Goal: Task Accomplishment & Management: Manage account settings

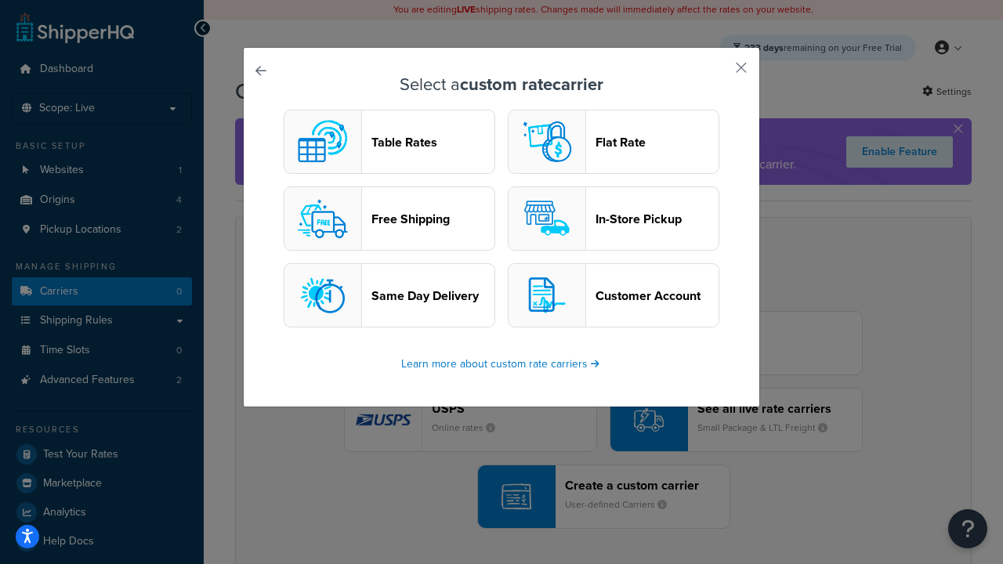
click at [389, 142] on header "Table Rates" at bounding box center [432, 142] width 123 height 15
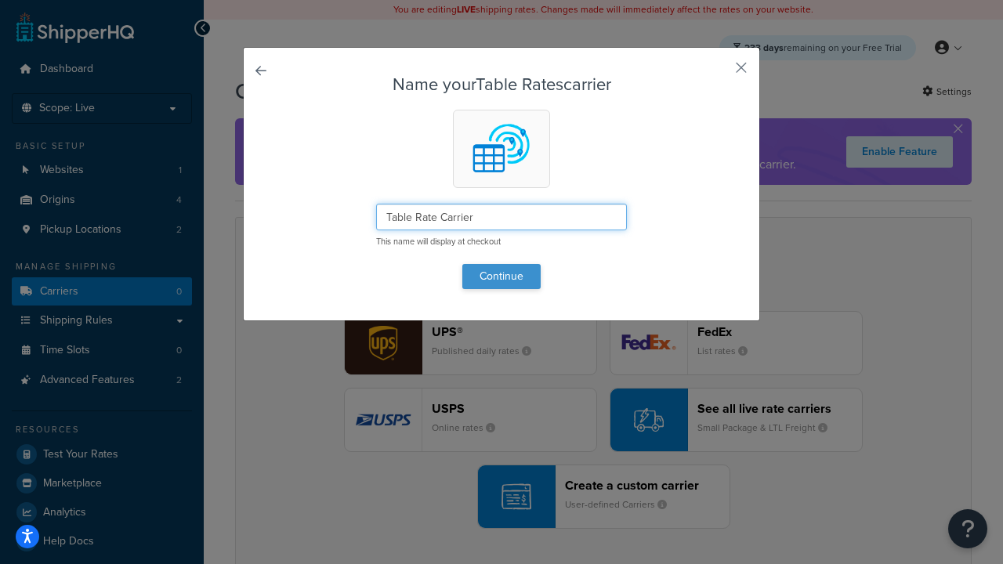
type input "Table Rate Carrier"
click at [501, 276] on button "Continue" at bounding box center [501, 276] width 78 height 25
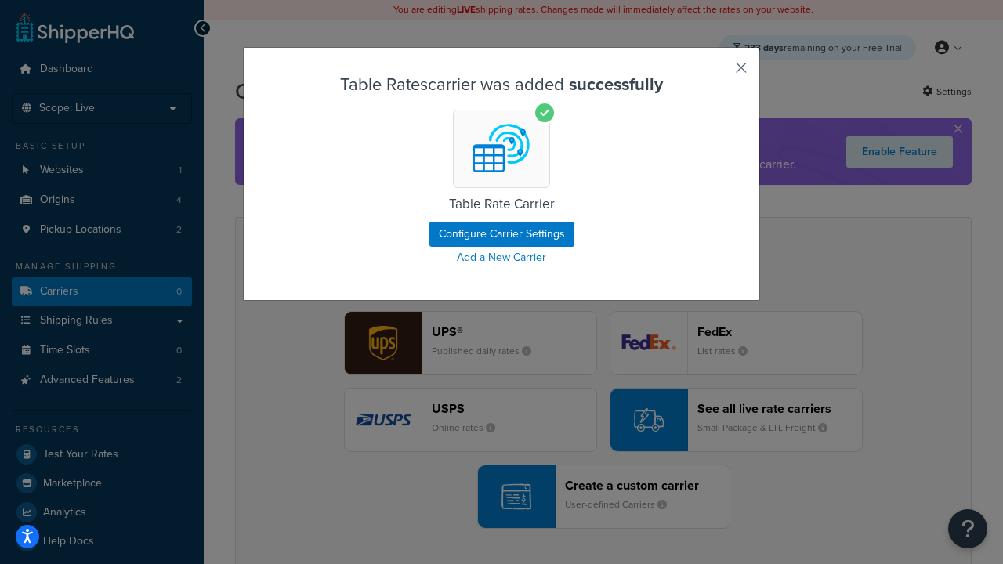
click at [718, 73] on button "button" at bounding box center [718, 73] width 4 height 4
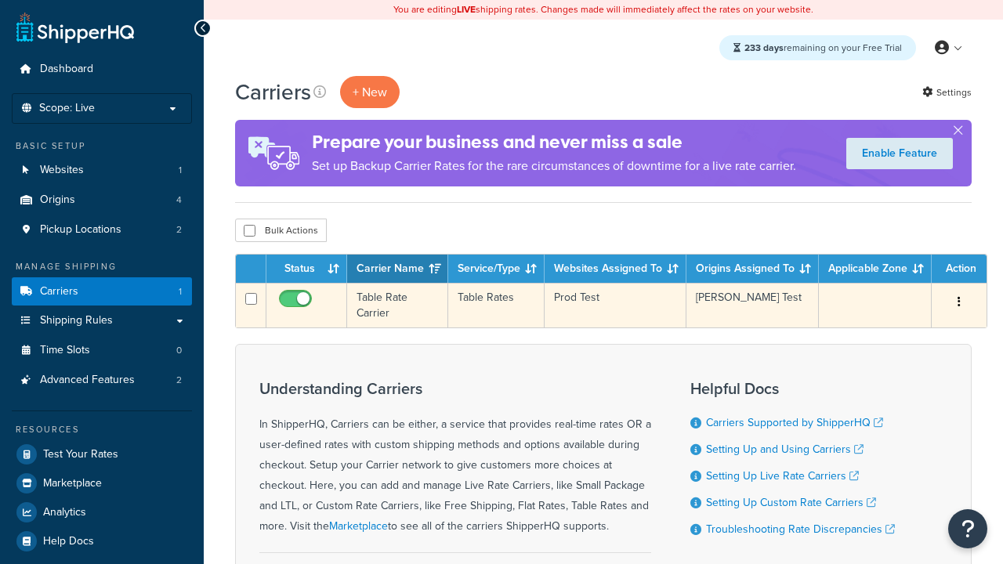
click at [959, 303] on icon "button" at bounding box center [958, 301] width 3 height 11
click at [0, 0] on link "Edit" at bounding box center [0, 0] width 0 height 0
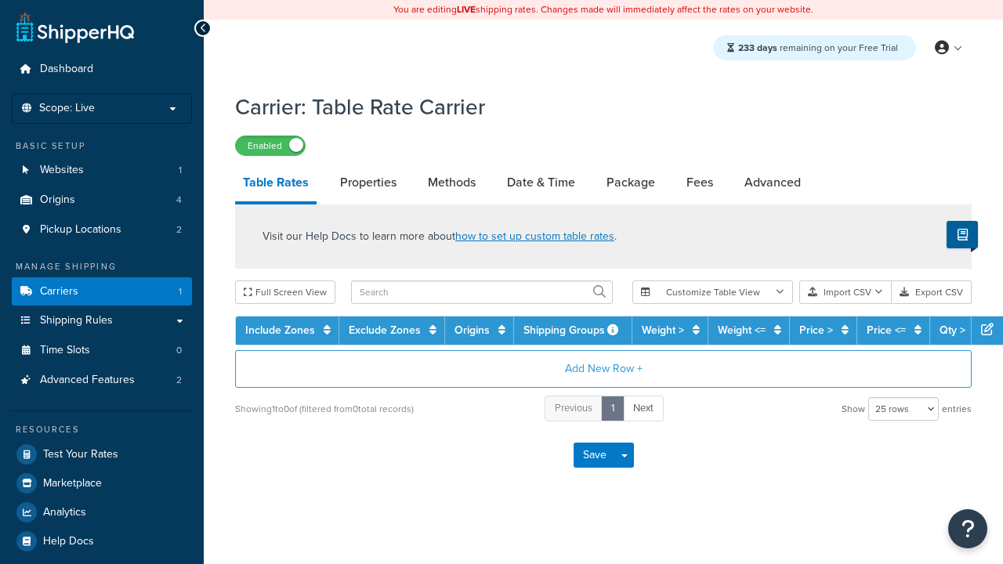
select select "25"
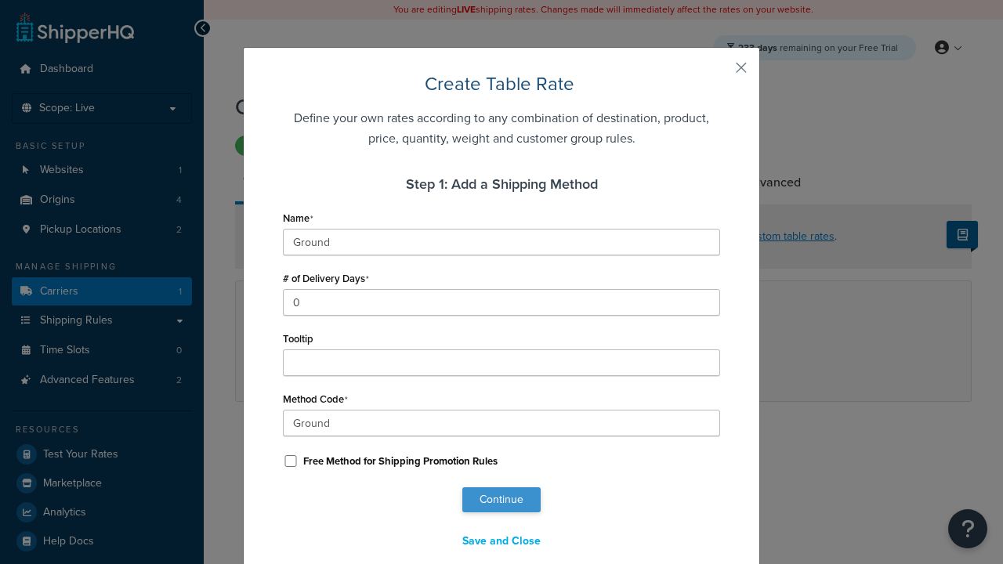
type input "Ground"
click at [501, 500] on button "Continue" at bounding box center [501, 499] width 78 height 25
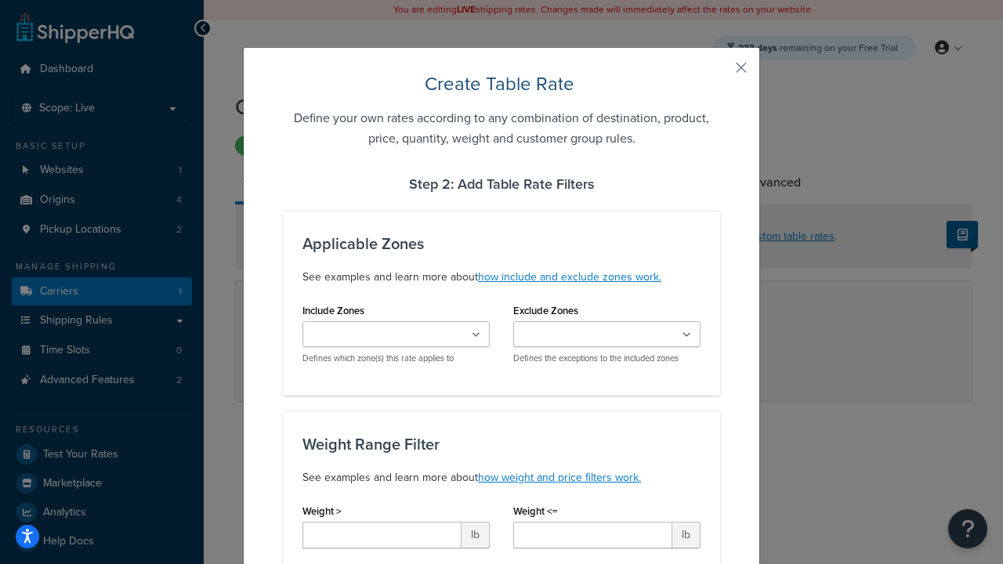
scroll to position [979, 0]
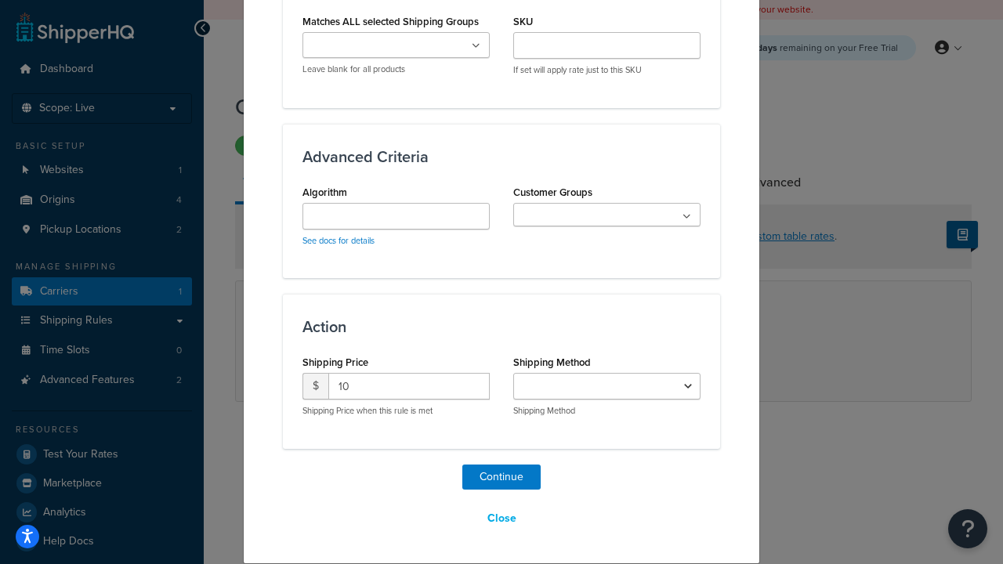
select select "25"
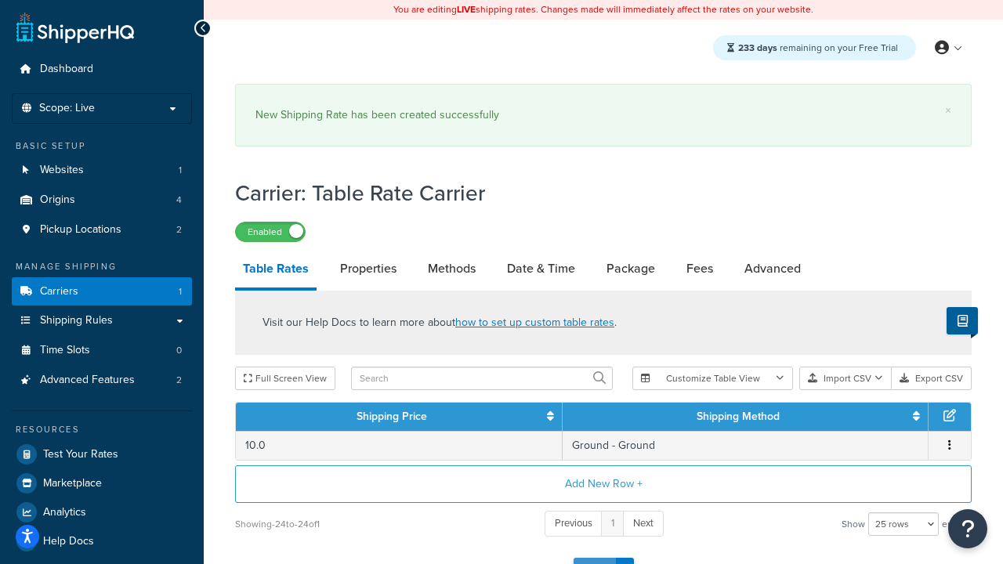
click at [594, 558] on button "Save" at bounding box center [594, 570] width 42 height 25
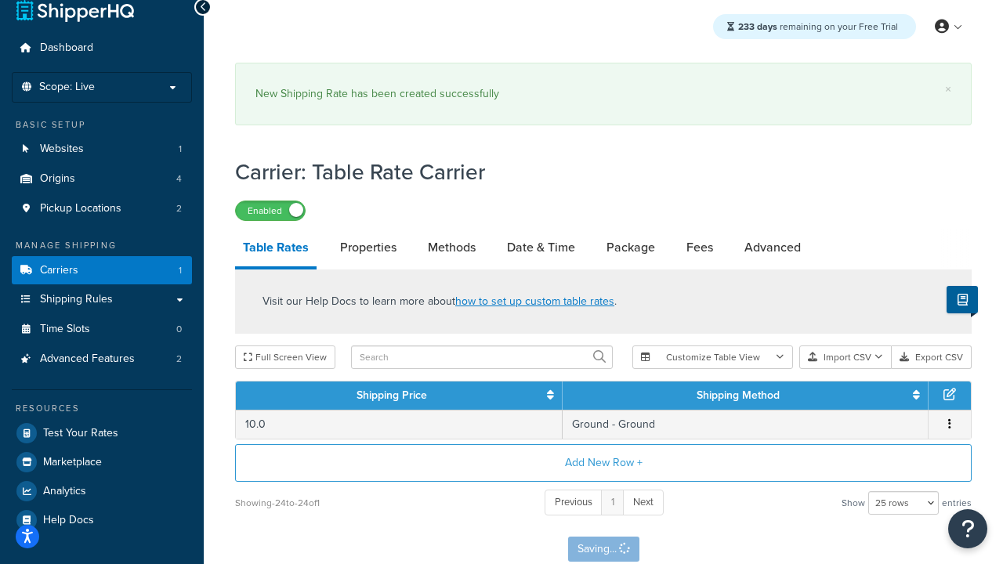
scroll to position [0, 0]
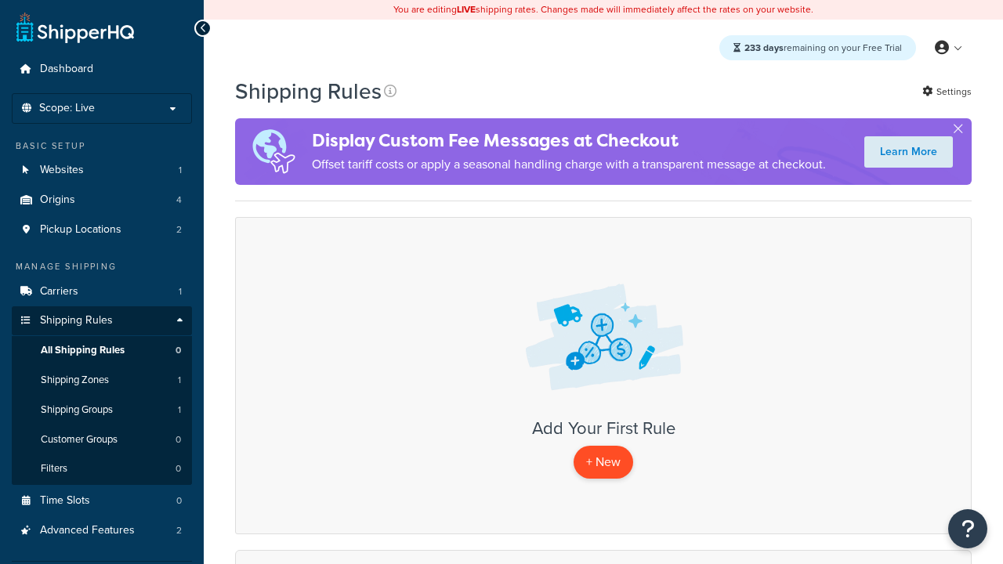
click at [603, 462] on p "+ New" at bounding box center [603, 462] width 60 height 32
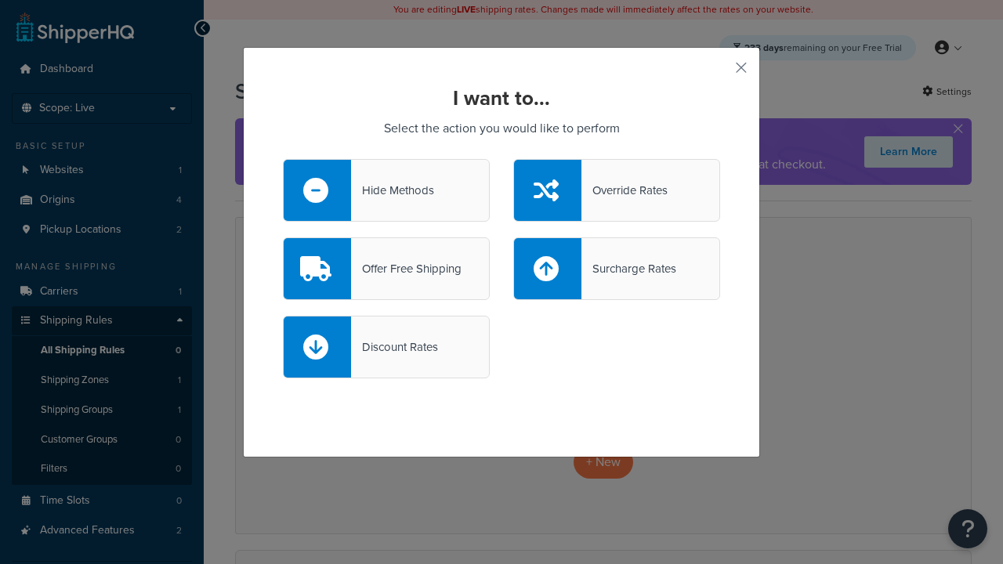
click at [617, 190] on div "Override Rates" at bounding box center [624, 190] width 86 height 22
click at [0, 0] on input "Override Rates" at bounding box center [0, 0] width 0 height 0
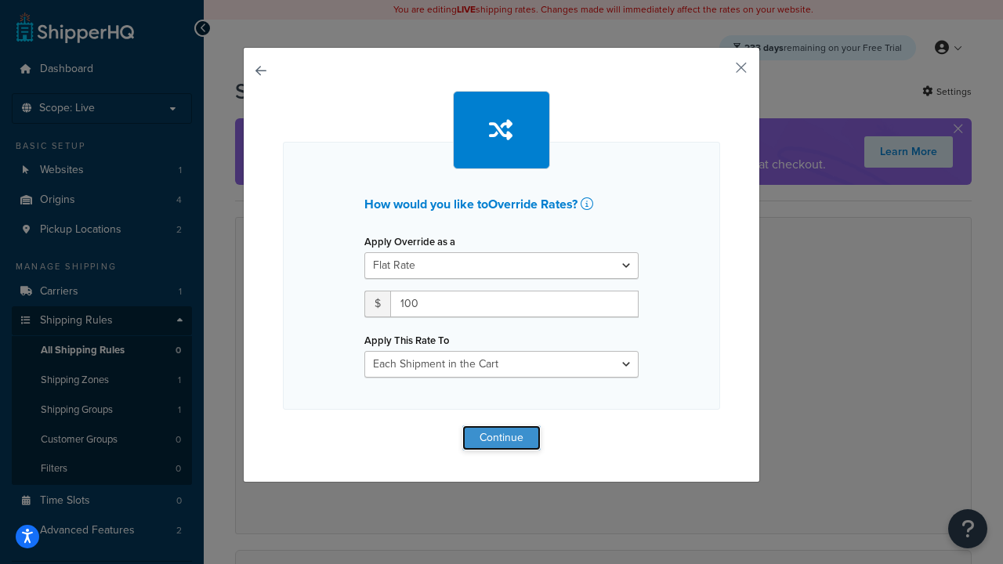
click at [501, 437] on button "Continue" at bounding box center [501, 437] width 78 height 25
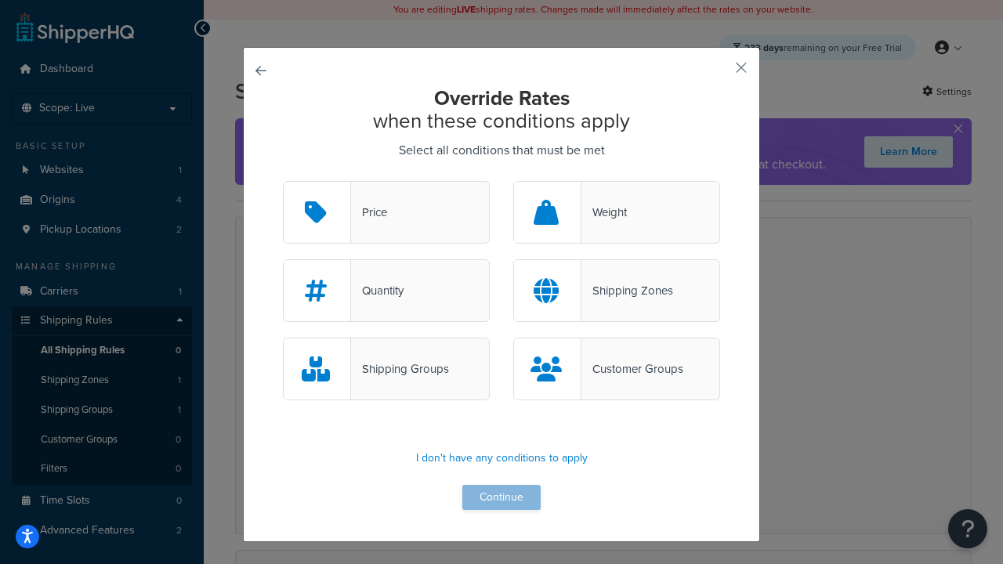
click at [386, 213] on div "Price" at bounding box center [369, 212] width 36 height 22
click at [0, 0] on input "Price" at bounding box center [0, 0] width 0 height 0
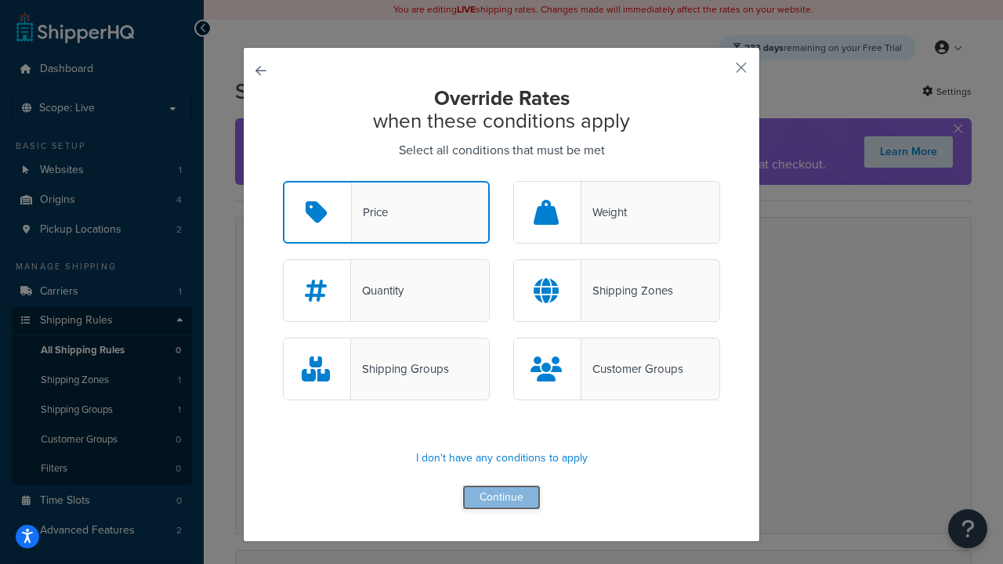
click at [501, 498] on button "Continue" at bounding box center [501, 497] width 78 height 25
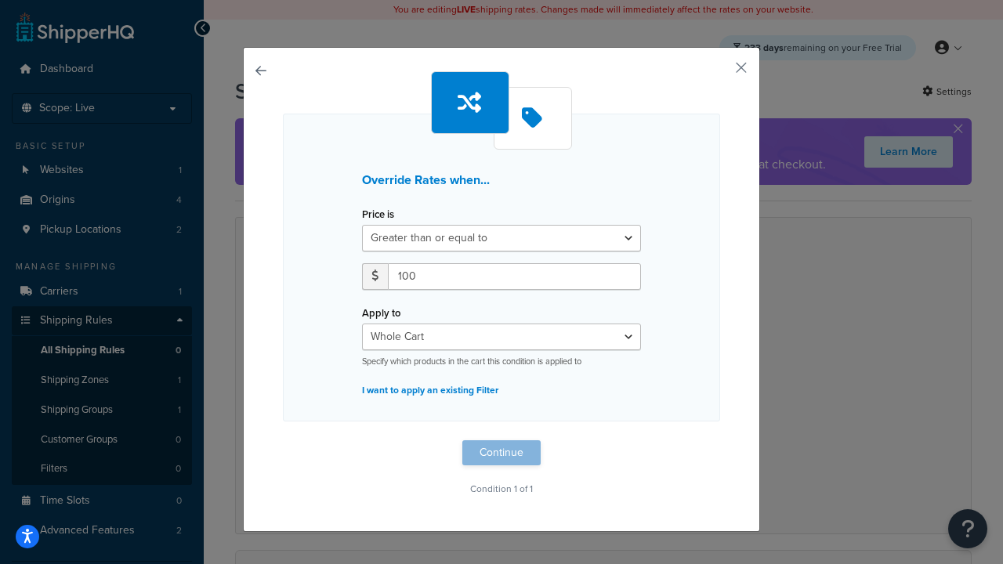
type input "100"
click at [501, 453] on button "Continue" at bounding box center [501, 452] width 78 height 25
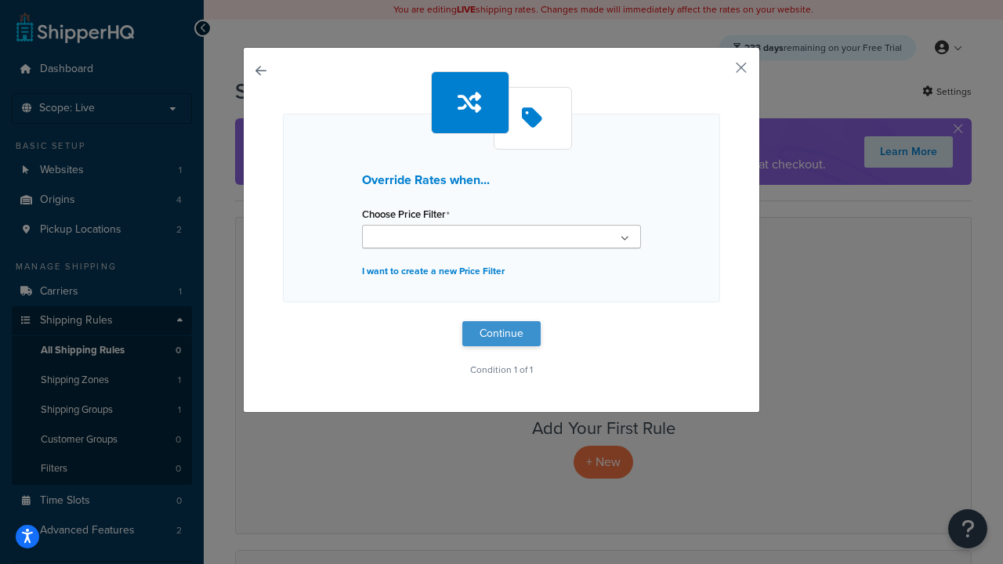
click at [501, 334] on button "Continue" at bounding box center [501, 333] width 78 height 25
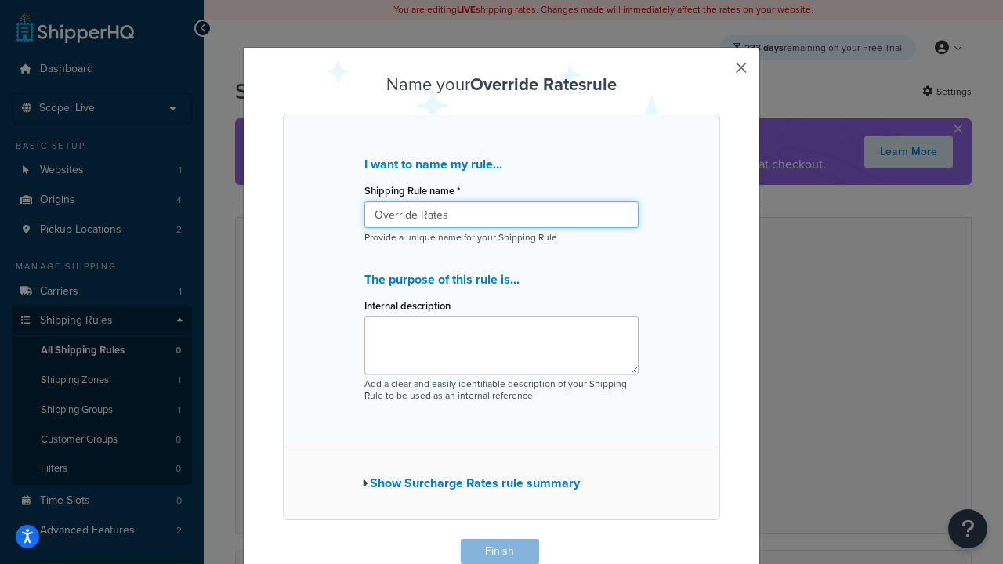
type input "Override Rates"
click at [499, 552] on button "Finish" at bounding box center [500, 551] width 78 height 25
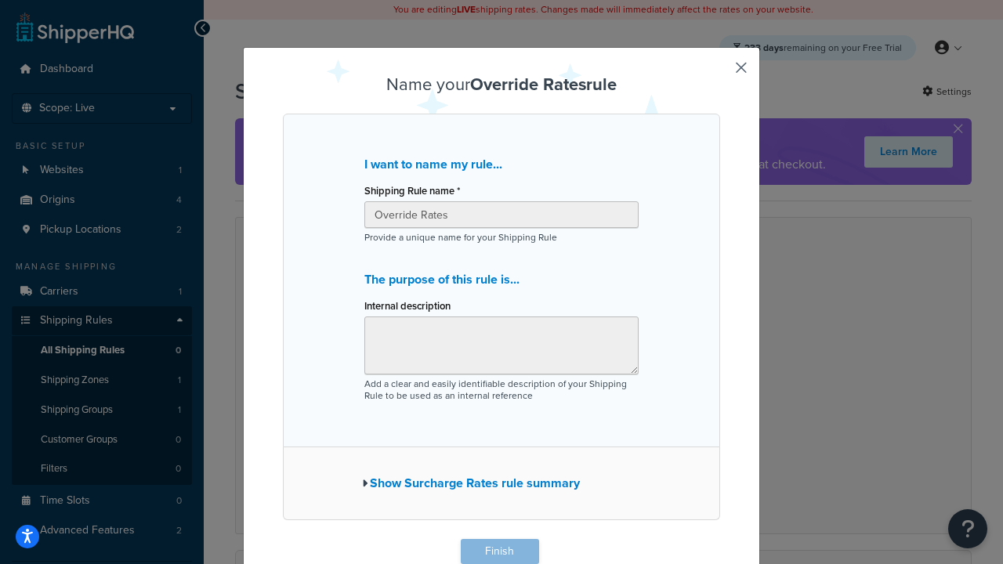
scroll to position [1, 0]
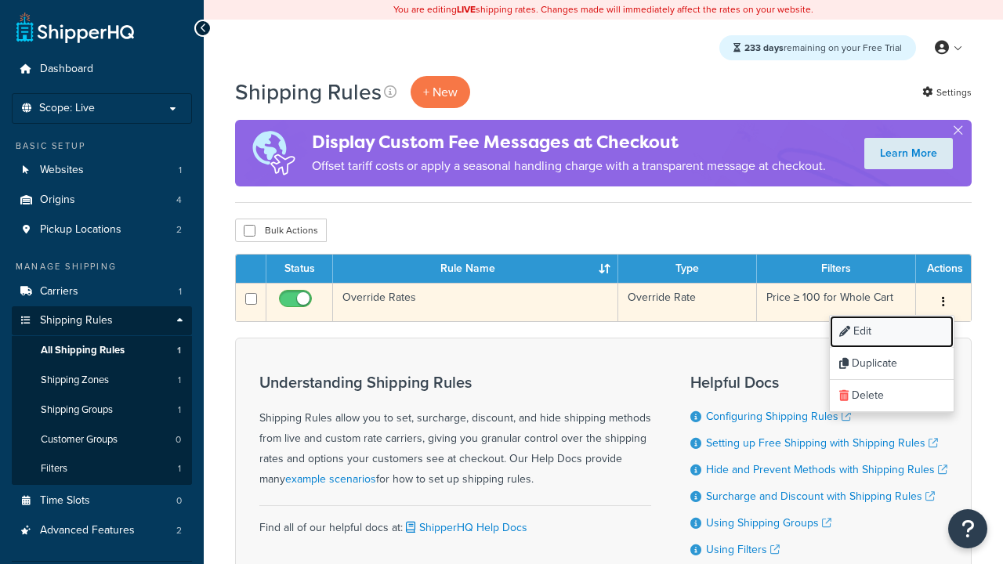
click at [891, 332] on link "Edit" at bounding box center [892, 332] width 124 height 32
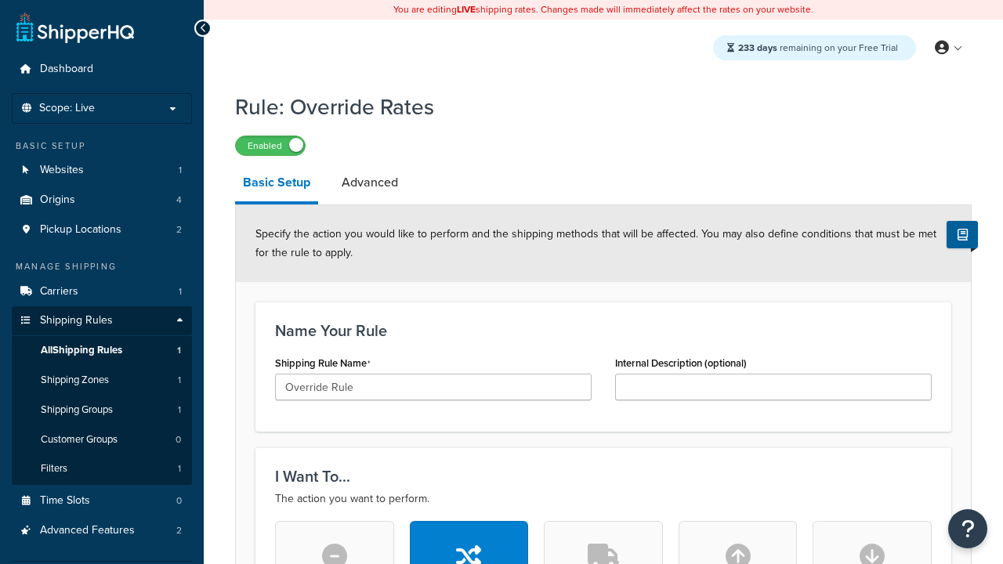
type input "Override Rule"
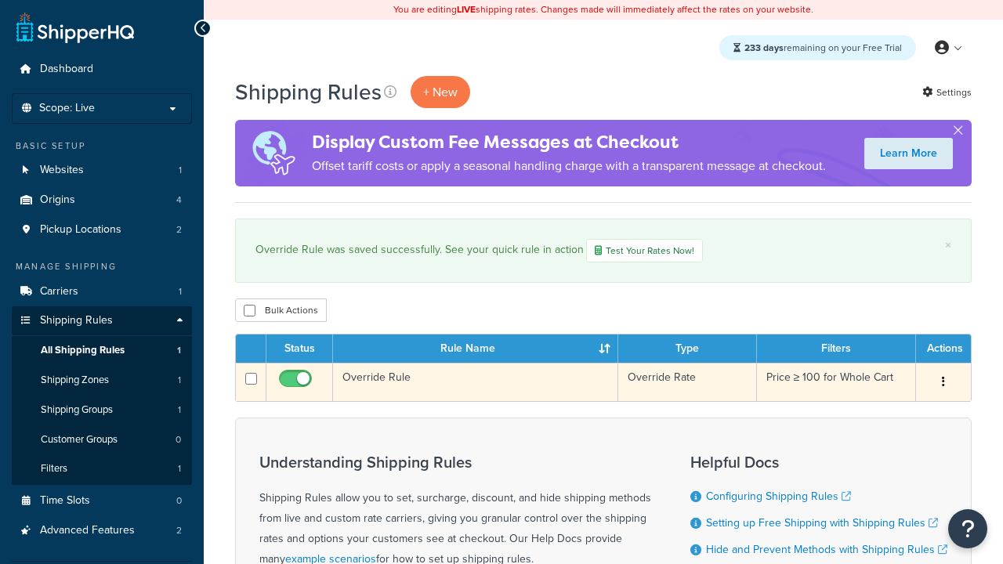
click at [942, 384] on icon "button" at bounding box center [943, 381] width 3 height 11
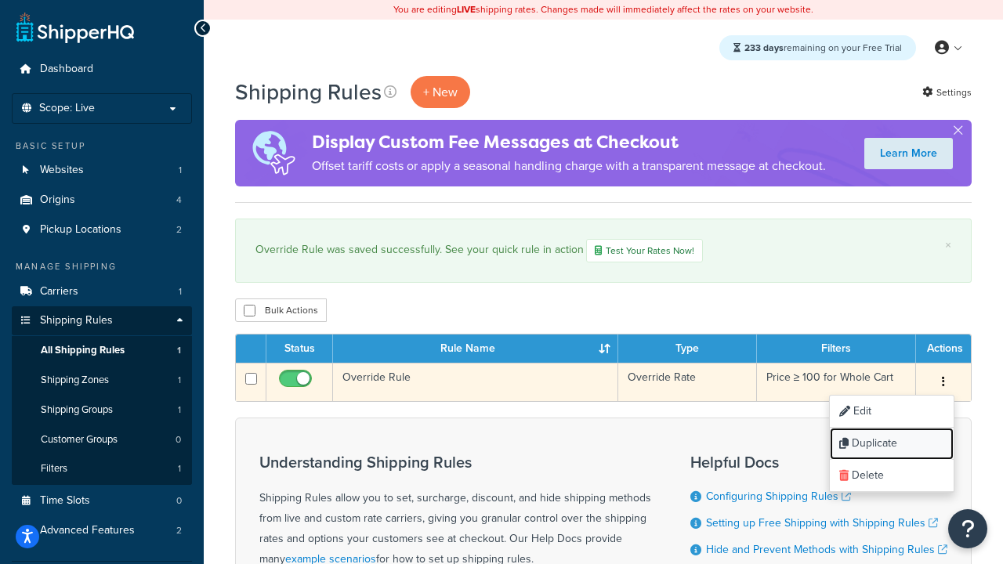
click at [891, 445] on link "Duplicate" at bounding box center [892, 444] width 124 height 32
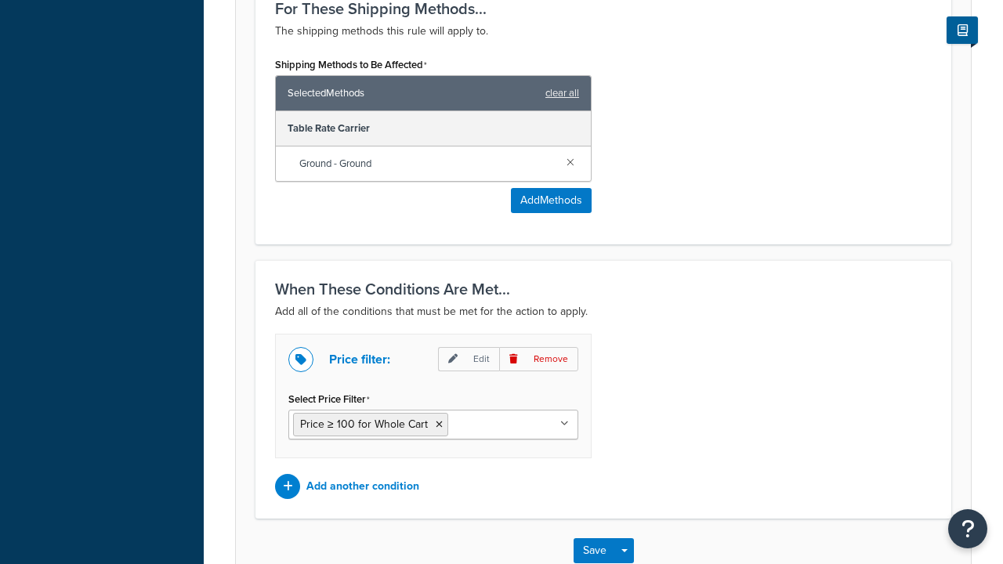
scroll to position [998, 0]
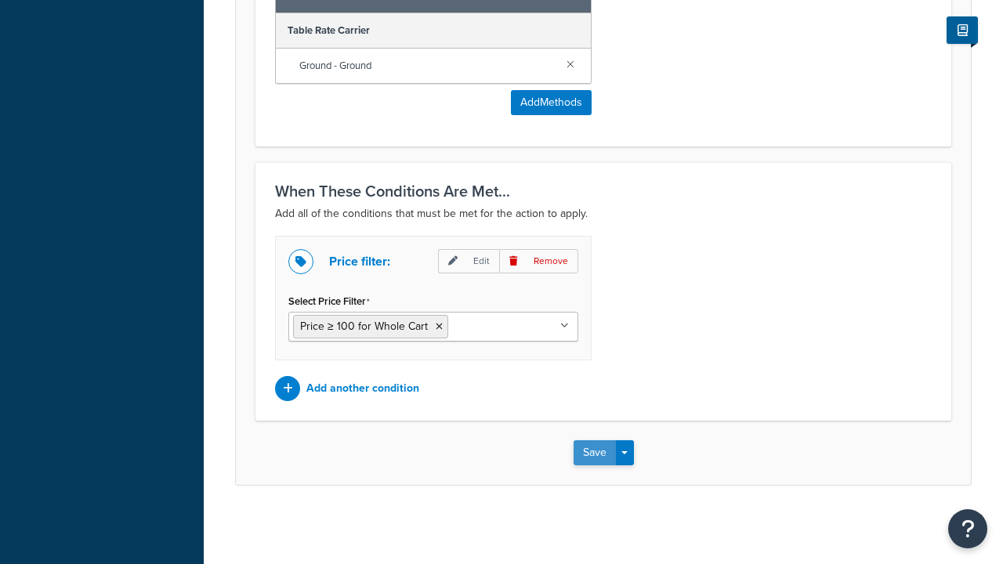
click at [594, 452] on button "Save" at bounding box center [594, 452] width 42 height 25
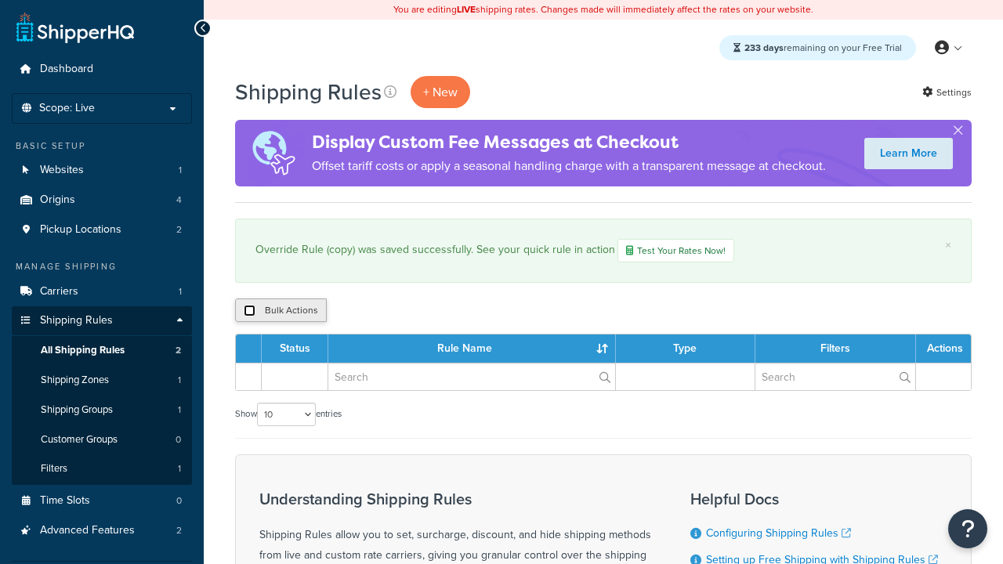
click at [249, 312] on input "checkbox" at bounding box center [250, 311] width 12 height 12
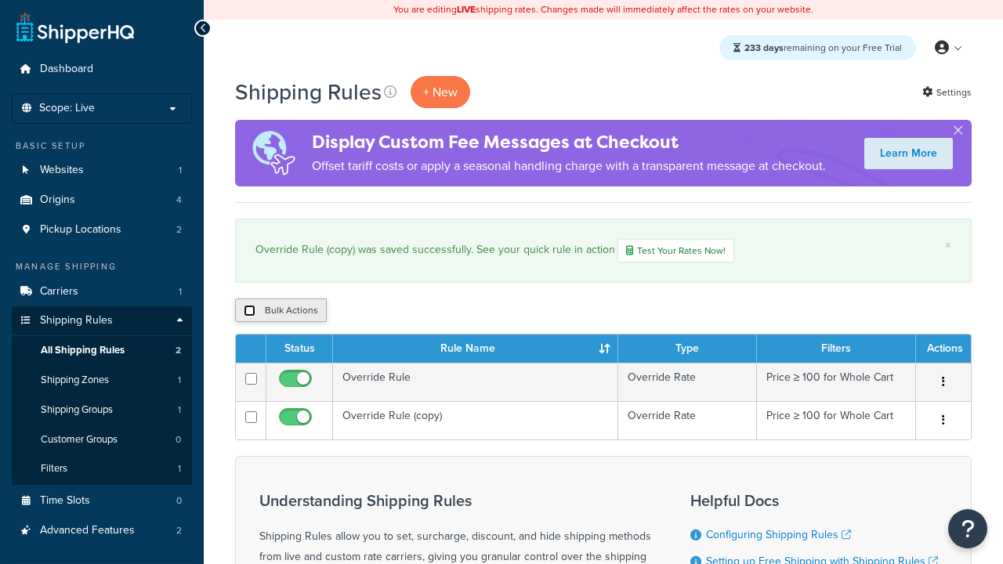
click at [249, 312] on input "checkbox" at bounding box center [250, 311] width 12 height 12
checkbox input "true"
click at [0, 0] on button "Duplicate" at bounding box center [0, 0] width 0 height 0
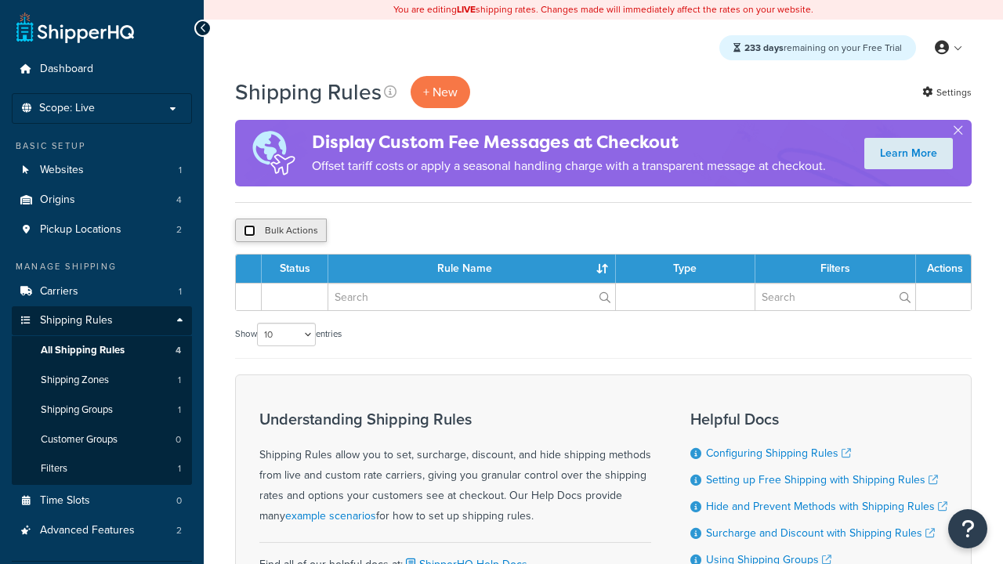
click at [249, 231] on input "checkbox" at bounding box center [250, 231] width 12 height 12
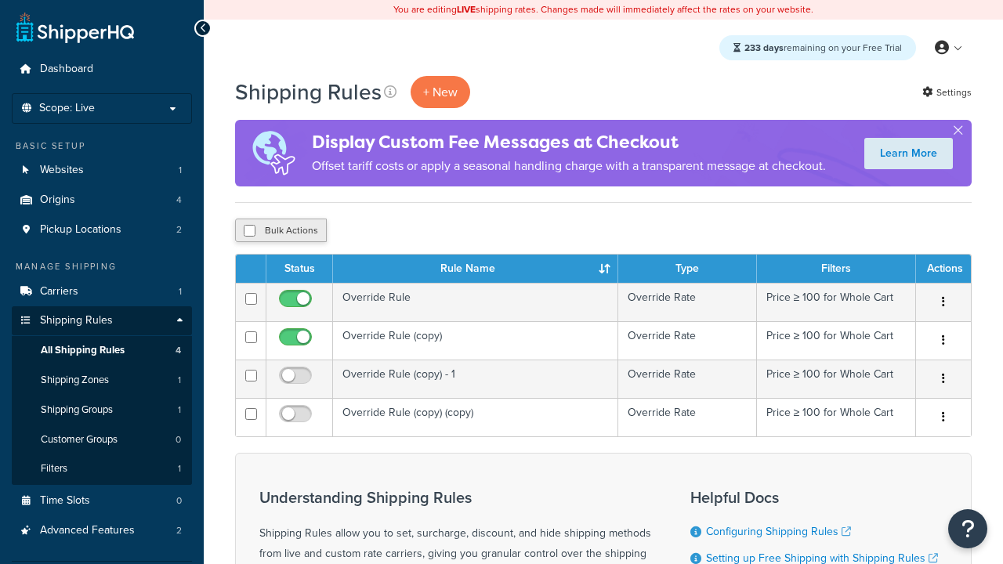
click at [280, 231] on button "Bulk Actions" at bounding box center [281, 231] width 92 height 24
checkbox input "true"
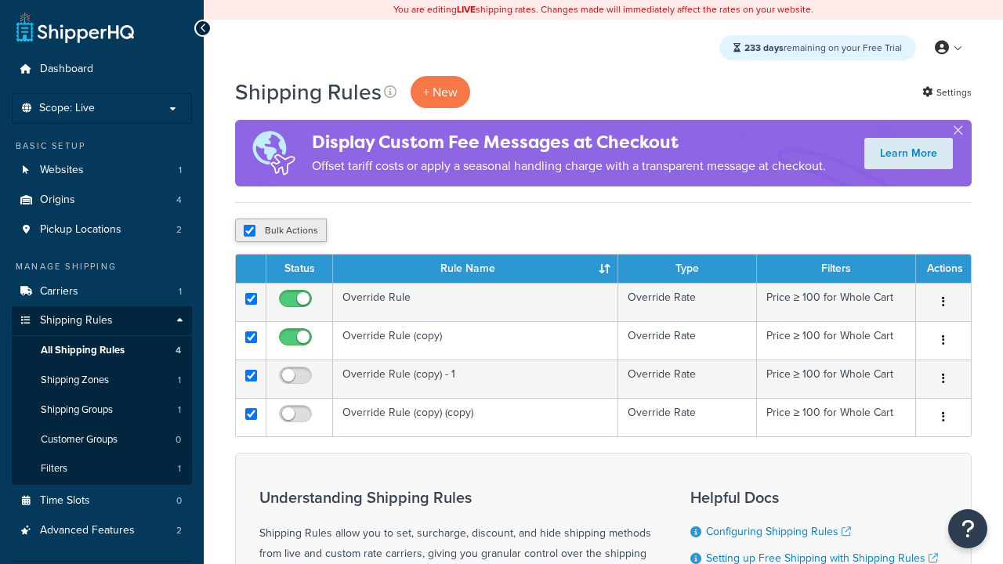
checkbox input "true"
click at [0, 0] on button "Delete" at bounding box center [0, 0] width 0 height 0
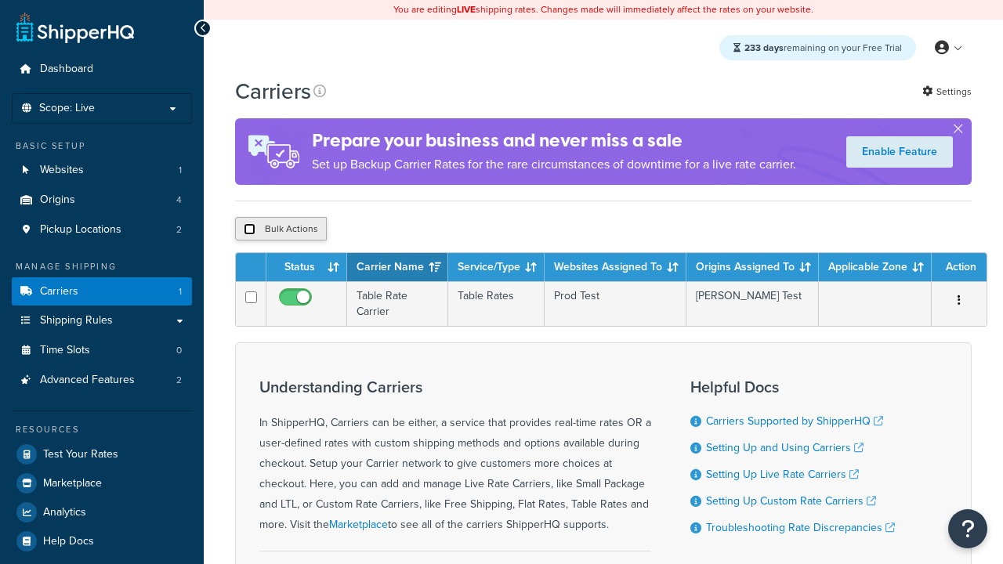
click at [249, 231] on input "checkbox" at bounding box center [250, 229] width 12 height 12
checkbox input "true"
click at [0, 0] on button "Delete" at bounding box center [0, 0] width 0 height 0
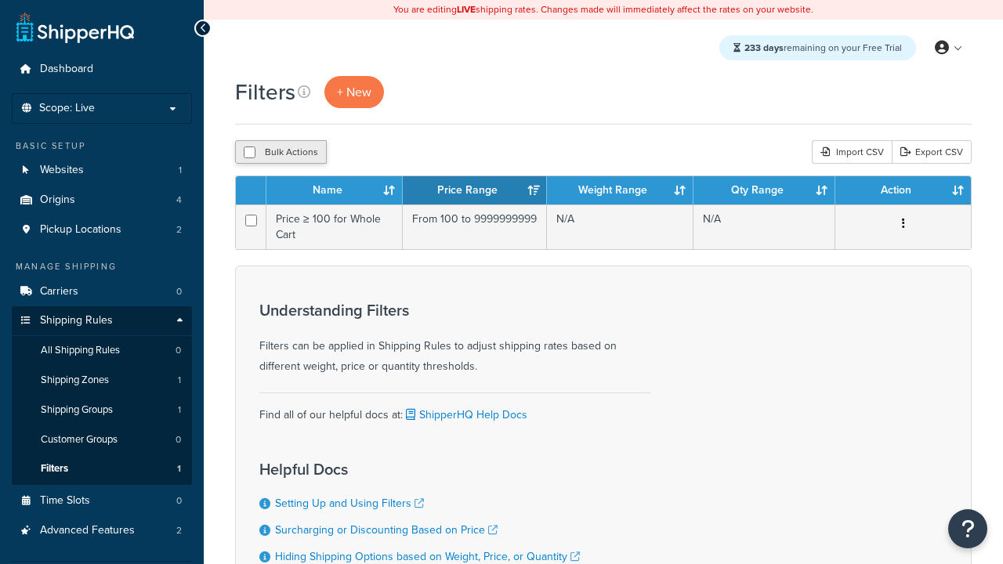
click at [280, 153] on button "Bulk Actions" at bounding box center [281, 152] width 92 height 24
checkbox input "true"
click at [421, 153] on button "Delete" at bounding box center [418, 152] width 54 height 24
